Goal: Transaction & Acquisition: Purchase product/service

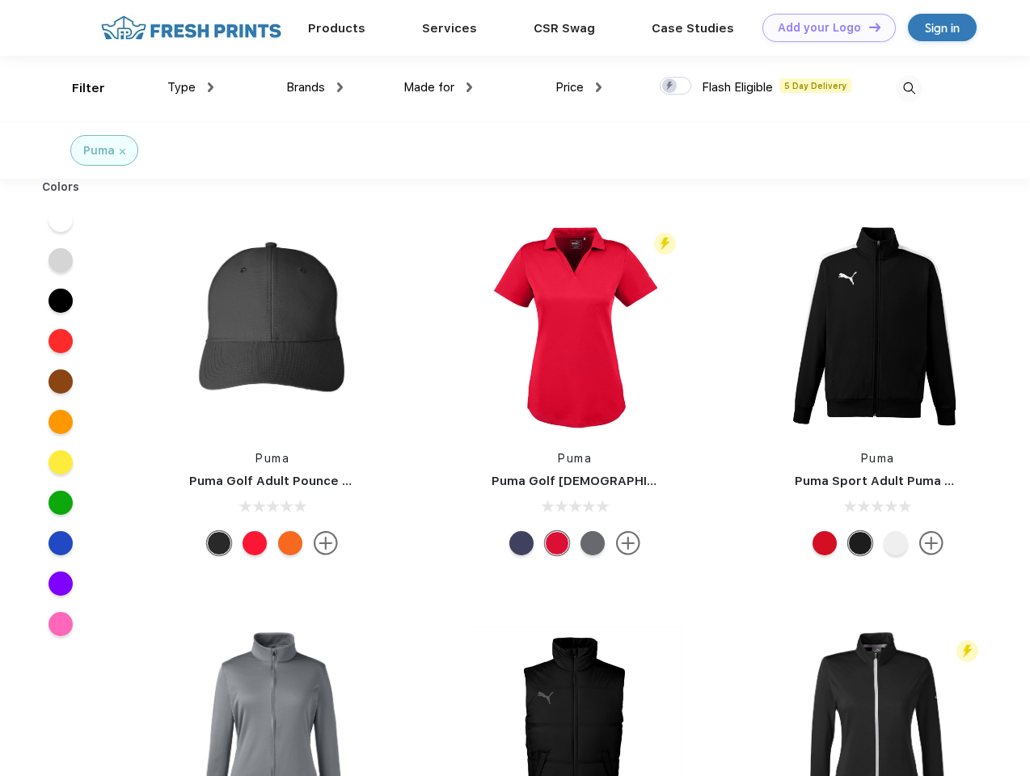
scroll to position [1, 0]
click at [823, 27] on link "Add your Logo Design Tool" at bounding box center [829, 28] width 133 height 28
click at [0, 0] on div "Design Tool" at bounding box center [0, 0] width 0 height 0
click at [868, 27] on link "Add your Logo Design Tool" at bounding box center [829, 28] width 133 height 28
click at [78, 88] on div "Filter" at bounding box center [88, 88] width 33 height 19
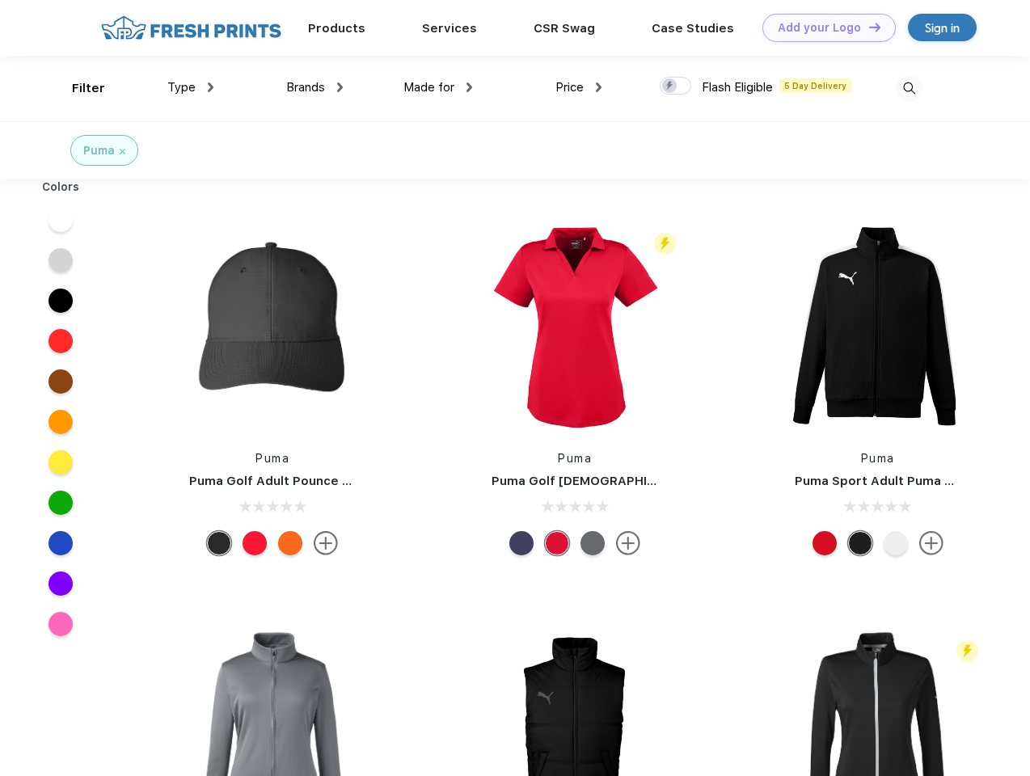
click at [191, 87] on span "Type" at bounding box center [181, 87] width 28 height 15
click at [315, 87] on span "Brands" at bounding box center [305, 87] width 39 height 15
click at [438, 87] on span "Made for" at bounding box center [429, 87] width 51 height 15
click at [579, 87] on span "Price" at bounding box center [570, 87] width 28 height 15
click at [676, 87] on div at bounding box center [676, 86] width 32 height 18
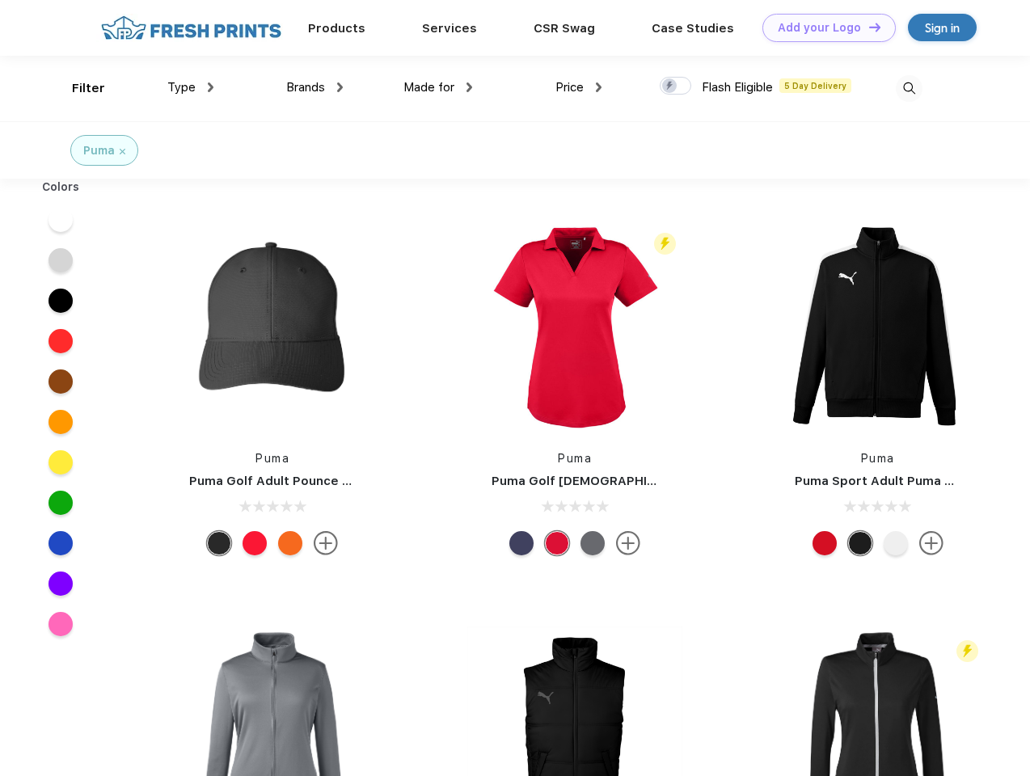
click at [670, 87] on input "checkbox" at bounding box center [665, 81] width 11 height 11
click at [909, 88] on img at bounding box center [909, 88] width 27 height 27
